Goal: Navigation & Orientation: Find specific page/section

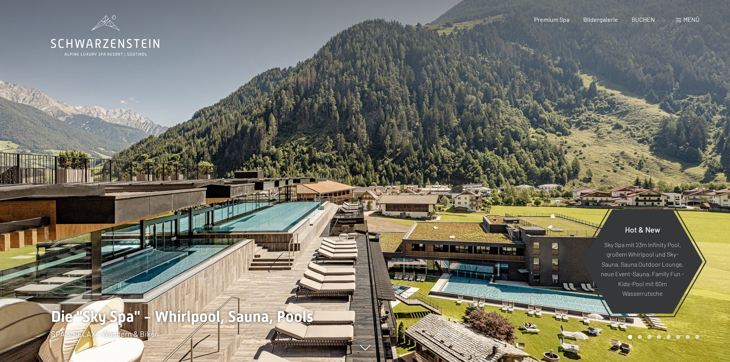
click at [681, 20] on div "Menü" at bounding box center [687, 19] width 23 height 8
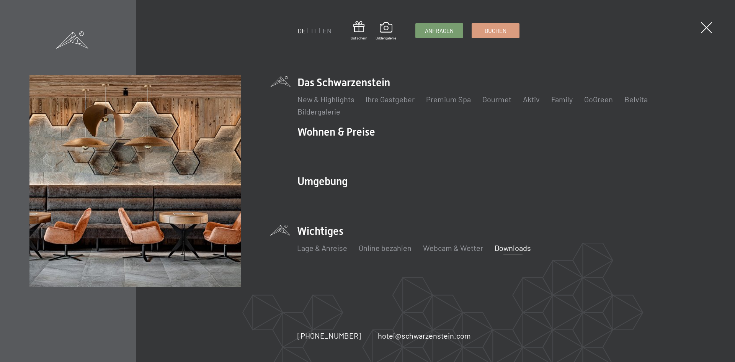
click at [509, 249] on link "Downloads" at bounding box center [513, 247] width 36 height 9
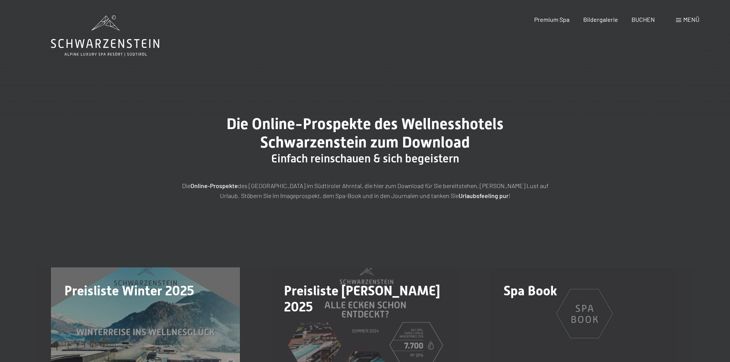
click at [677, 22] on span at bounding box center [678, 20] width 5 height 4
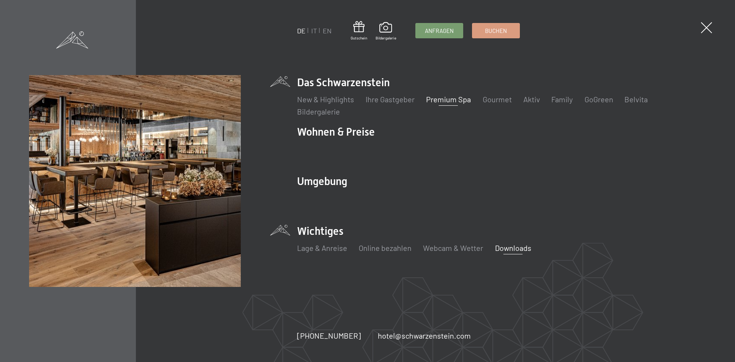
click at [444, 100] on link "Premium Spa" at bounding box center [448, 99] width 45 height 9
